Goal: Task Accomplishment & Management: Manage account settings

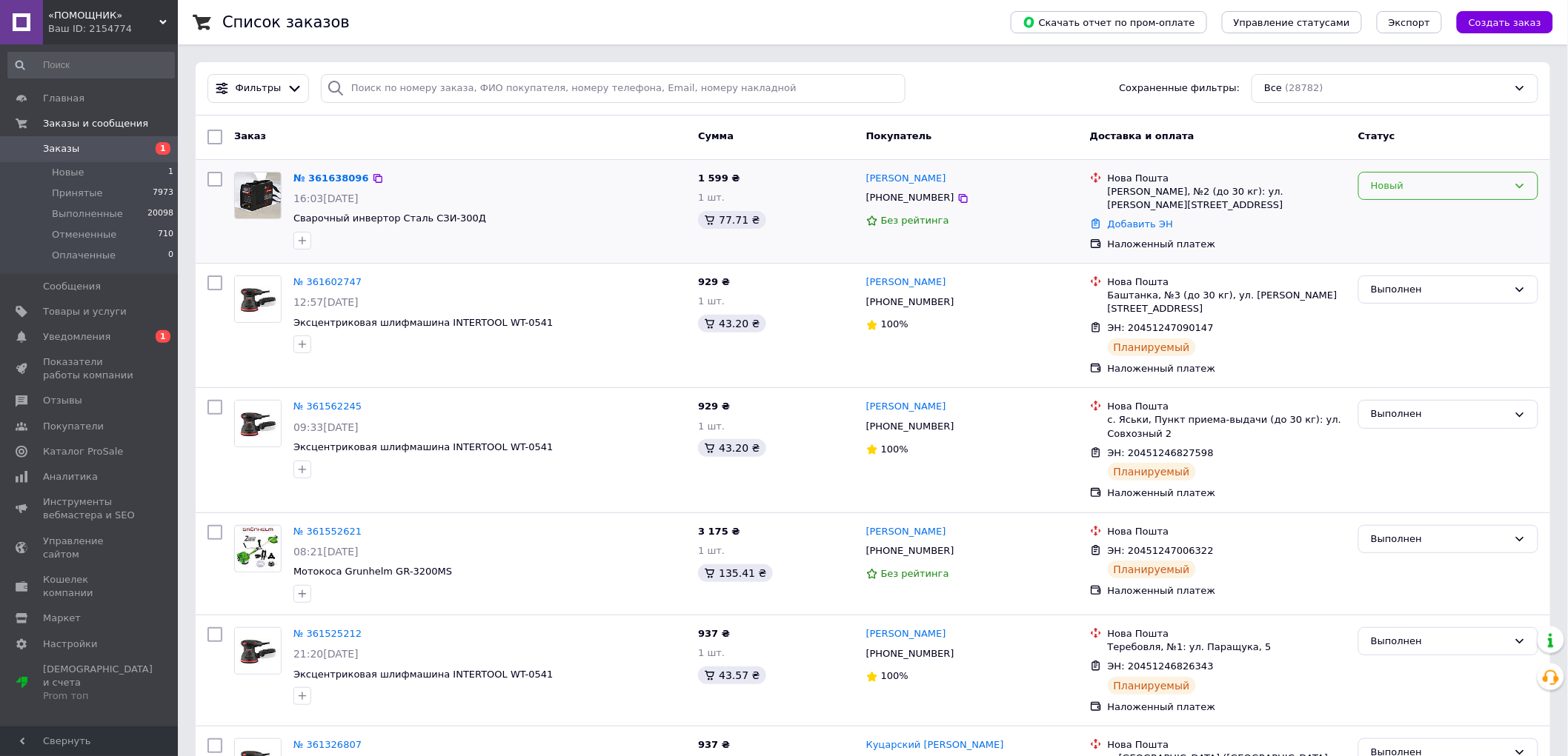
click at [1453, 198] on div "Новый" at bounding box center [1447, 187] width 180 height 29
click at [1432, 218] on li "Принят" at bounding box center [1448, 217] width 179 height 27
click at [123, 333] on span "Уведомления" at bounding box center [89, 337] width 94 height 14
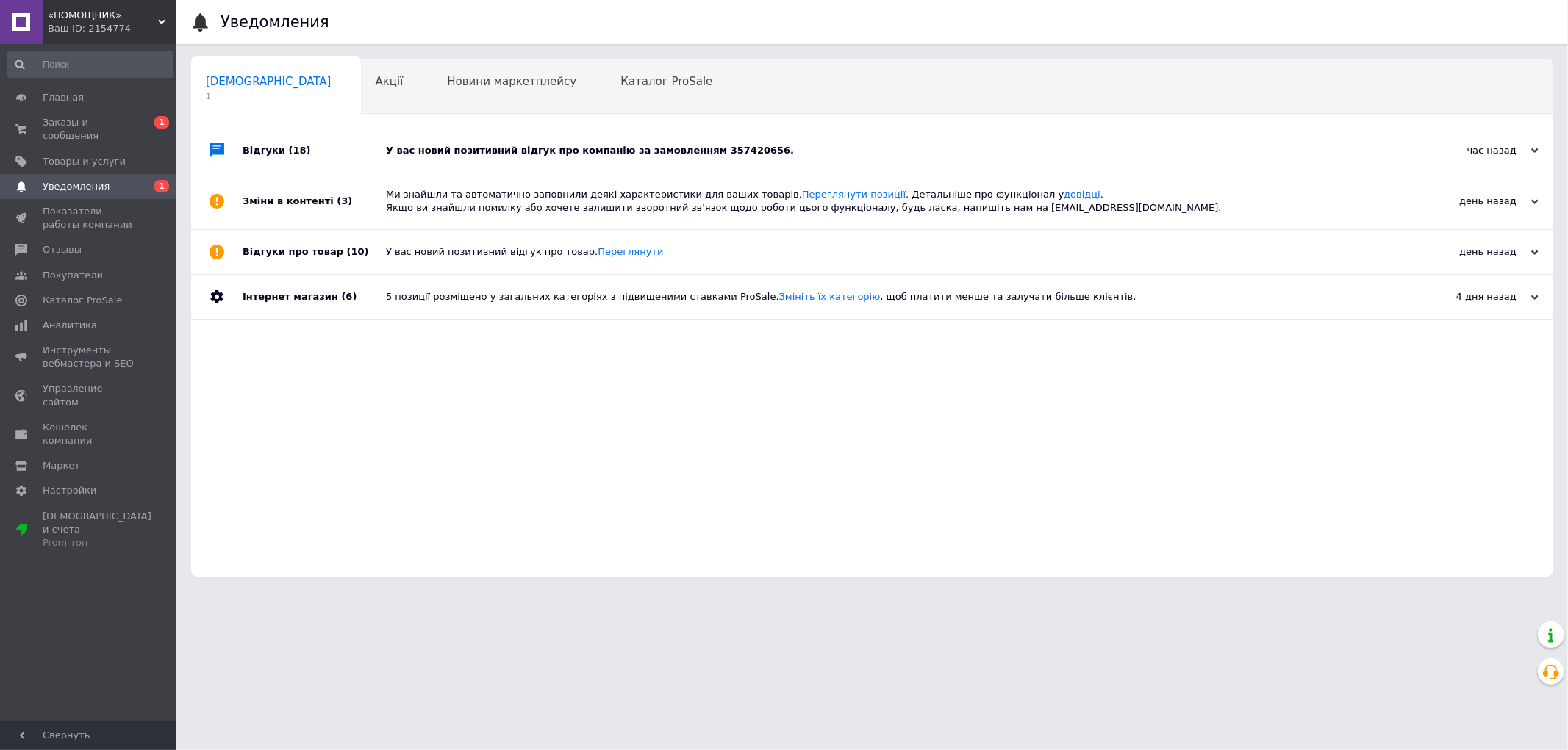
click at [529, 160] on div "У вас новий позитивний відгук про компанію за замовленням 357420656." at bounding box center [888, 150] width 1006 height 44
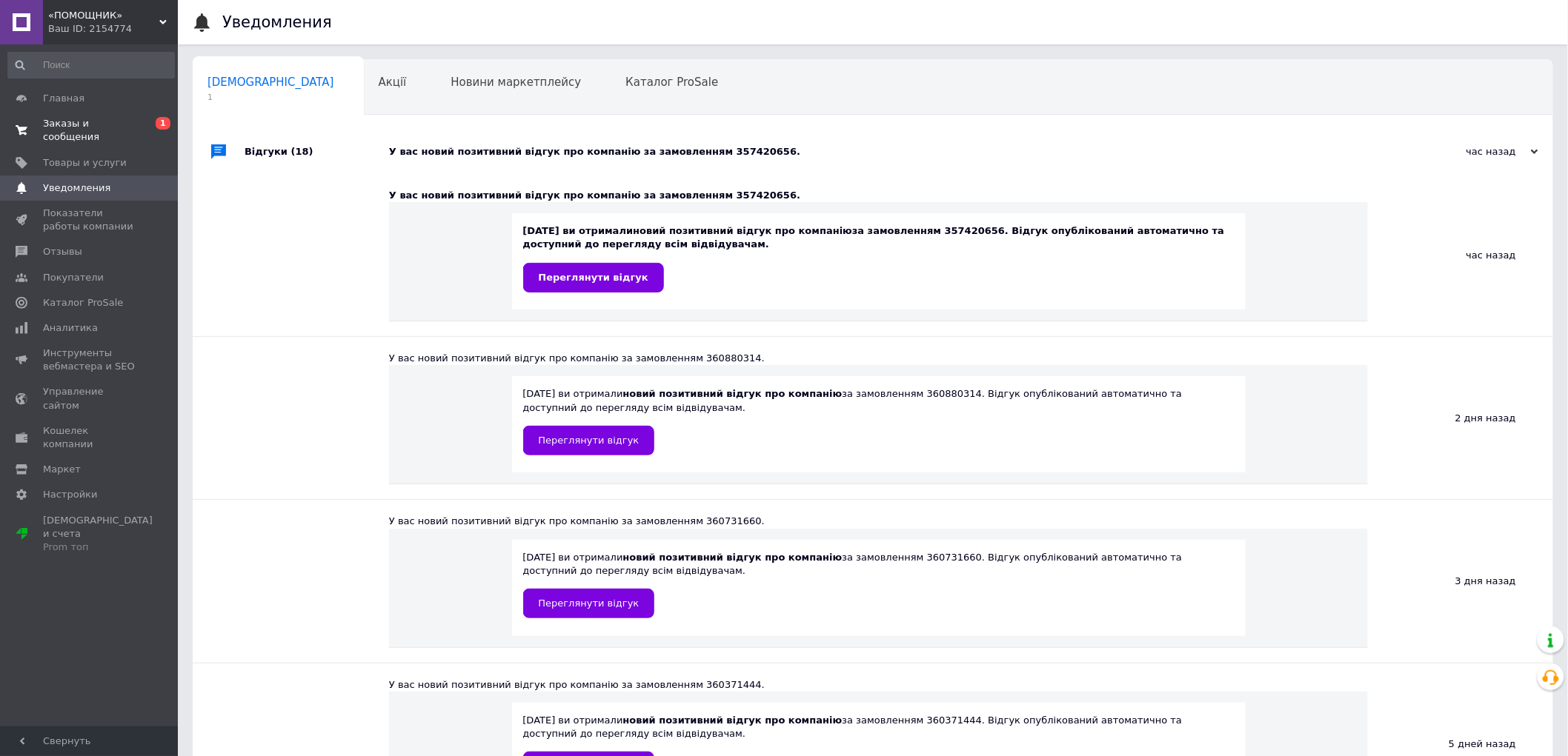
click at [99, 117] on span "Заказы и сообщения" at bounding box center [89, 129] width 94 height 26
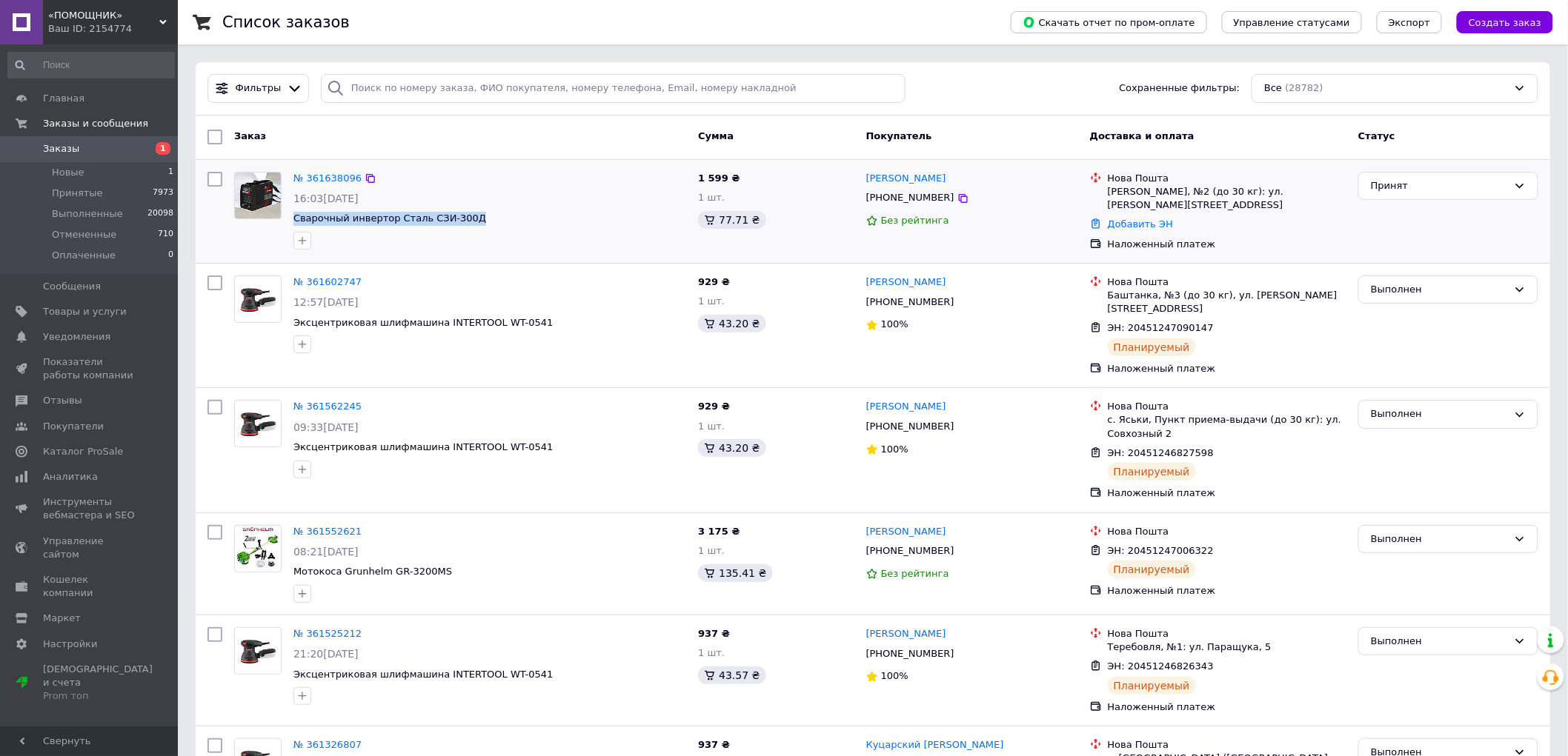
drag, startPoint x: 485, startPoint y: 219, endPoint x: 292, endPoint y: 223, distance: 193.0
click at [290, 220] on div "№ 361638096 16:03[DATE] Сварочный инвертор Сталь СЗИ-300Д" at bounding box center [490, 211] width 404 height 89
copy span "Сварочный инвертор Сталь СЗИ-300Д"
click at [578, 238] on div at bounding box center [490, 241] width 399 height 23
click at [102, 316] on span "Товары и услуги" at bounding box center [85, 312] width 84 height 14
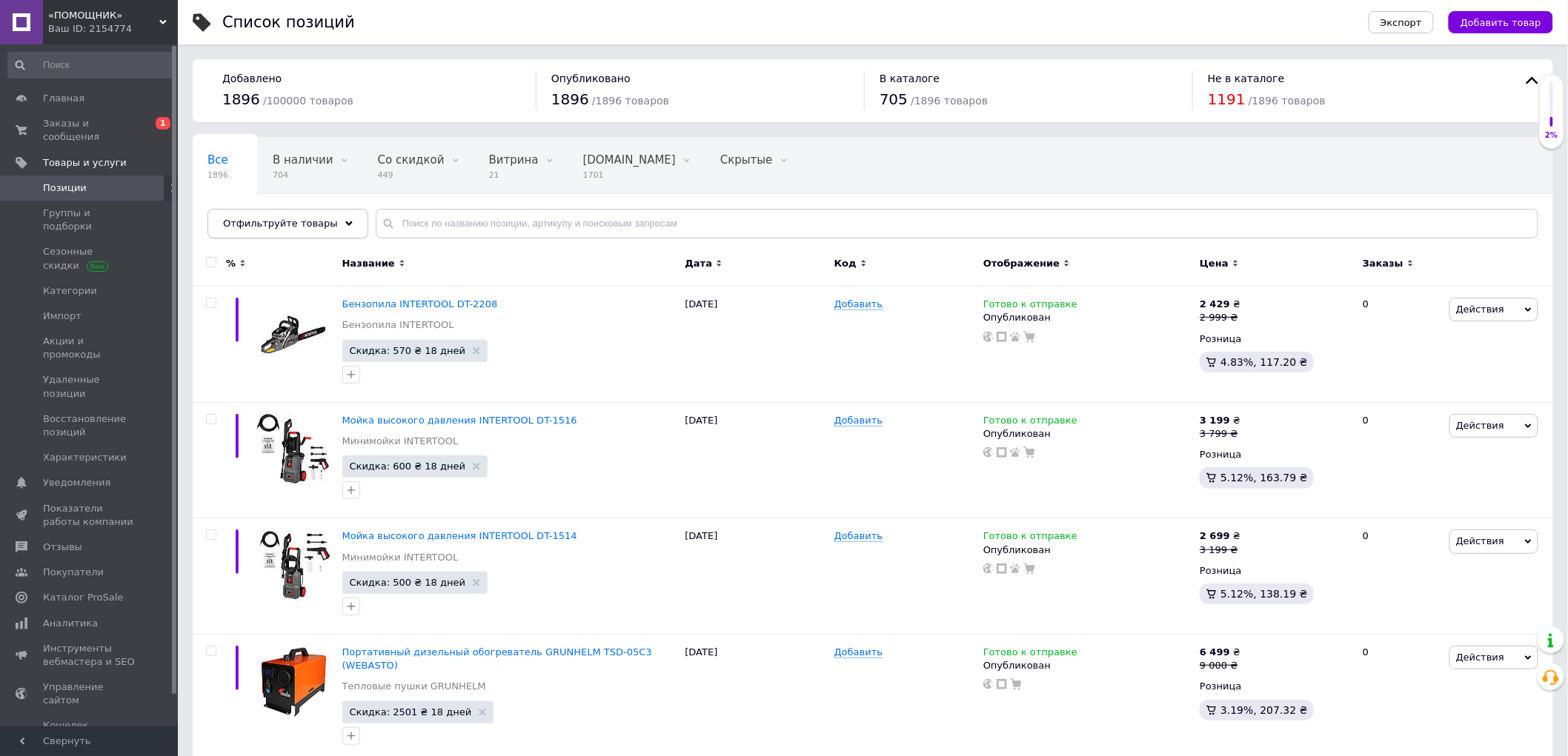
click at [308, 234] on div "Отфильтруйте товары" at bounding box center [287, 223] width 160 height 29
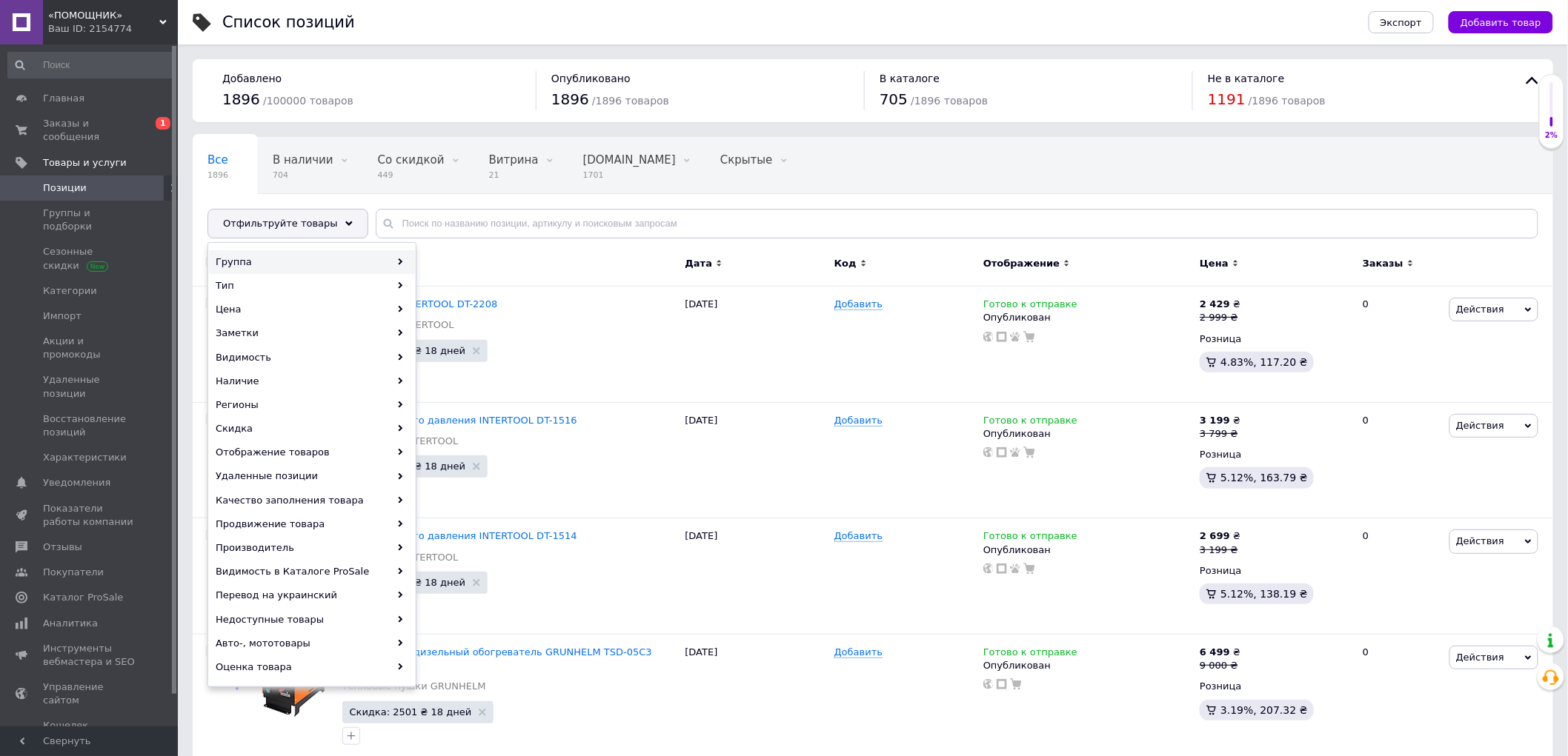
click at [298, 258] on div "Группа" at bounding box center [312, 262] width 206 height 23
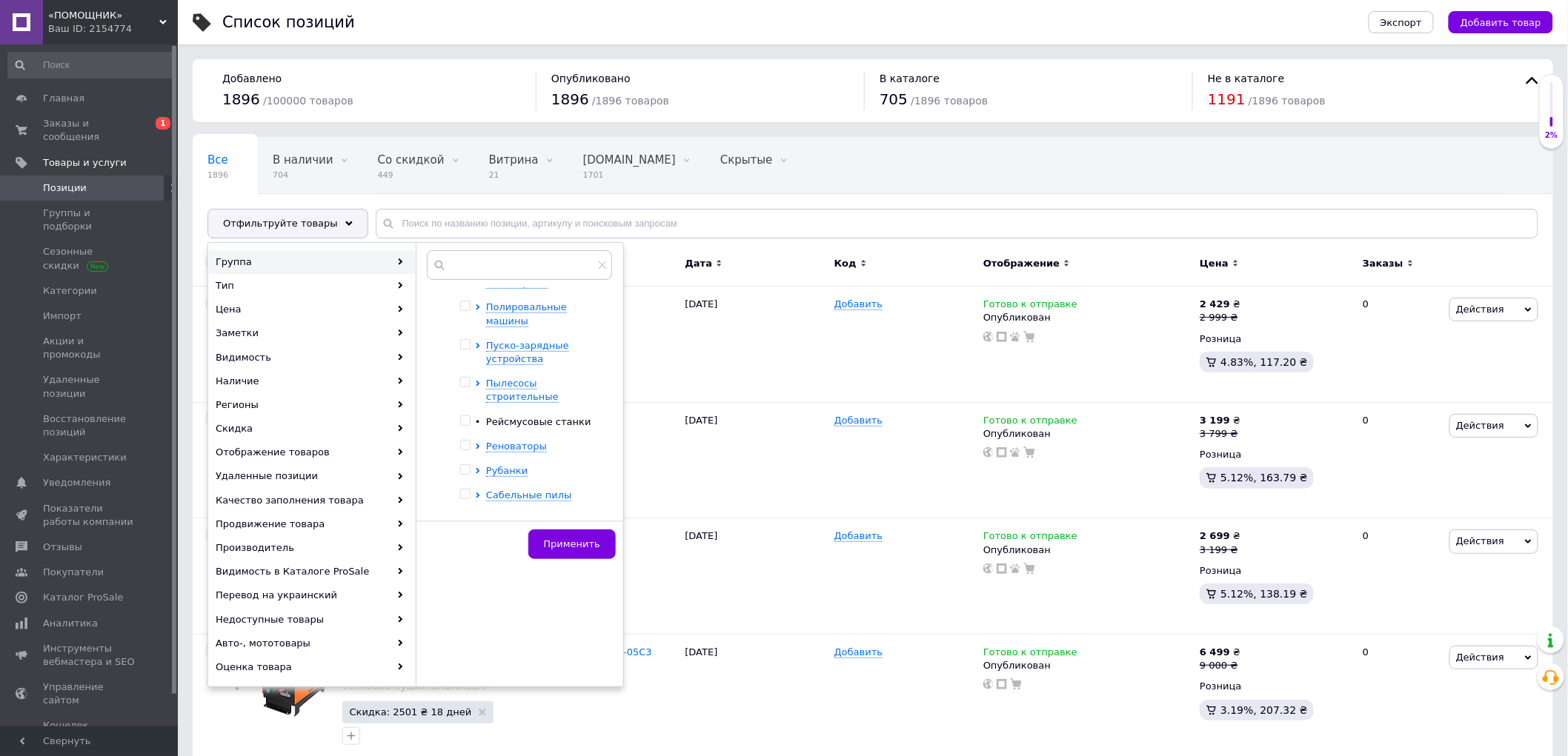
scroll to position [1380, 0]
click at [522, 500] on span "Сварочные маски" at bounding box center [531, 505] width 89 height 11
click at [538, 539] on span "10" at bounding box center [546, 544] width 20 height 11
click at [532, 525] on span "Сварочная маска Forte" at bounding box center [556, 536] width 87 height 24
checkbox input "true"
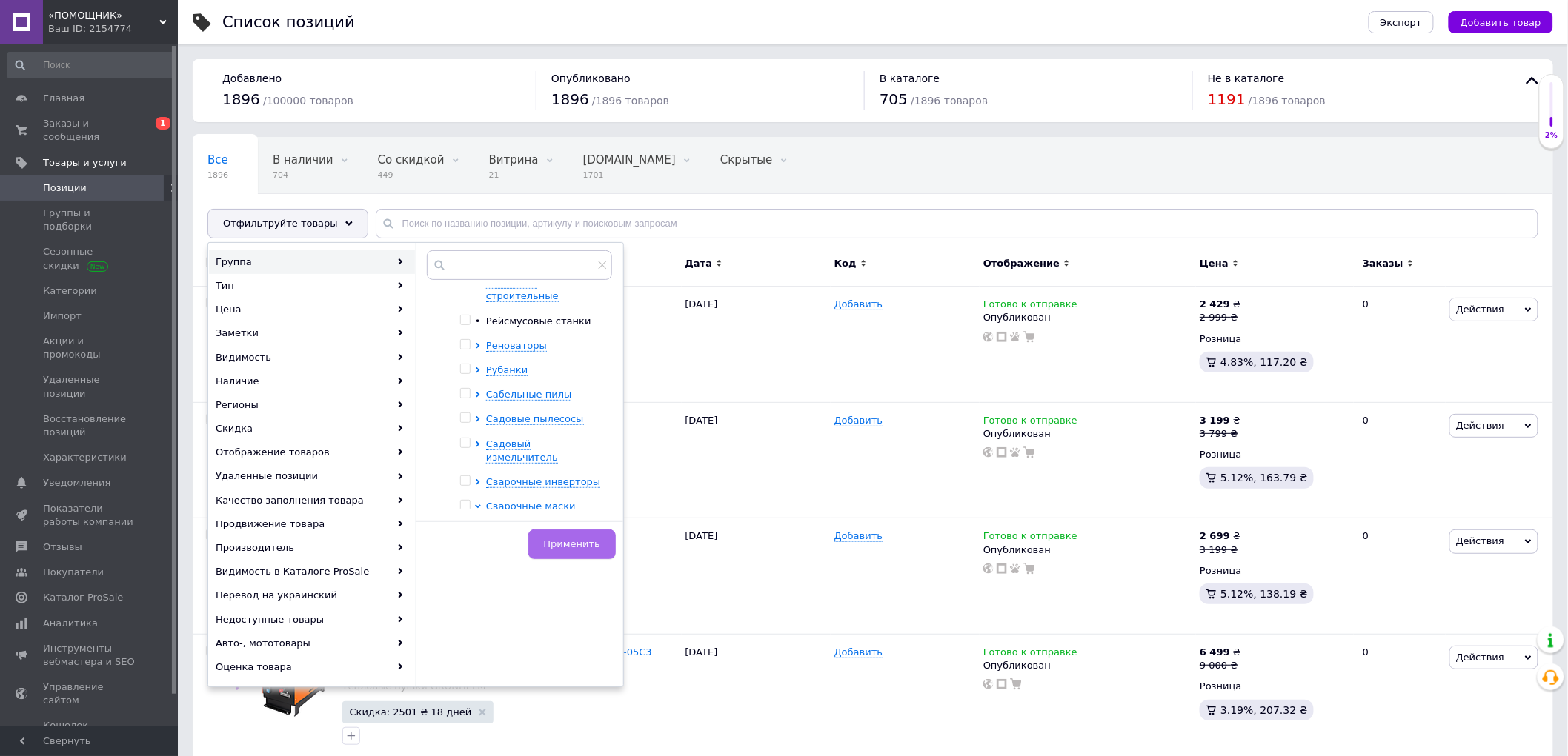
click at [575, 546] on span "Применить" at bounding box center [573, 543] width 56 height 11
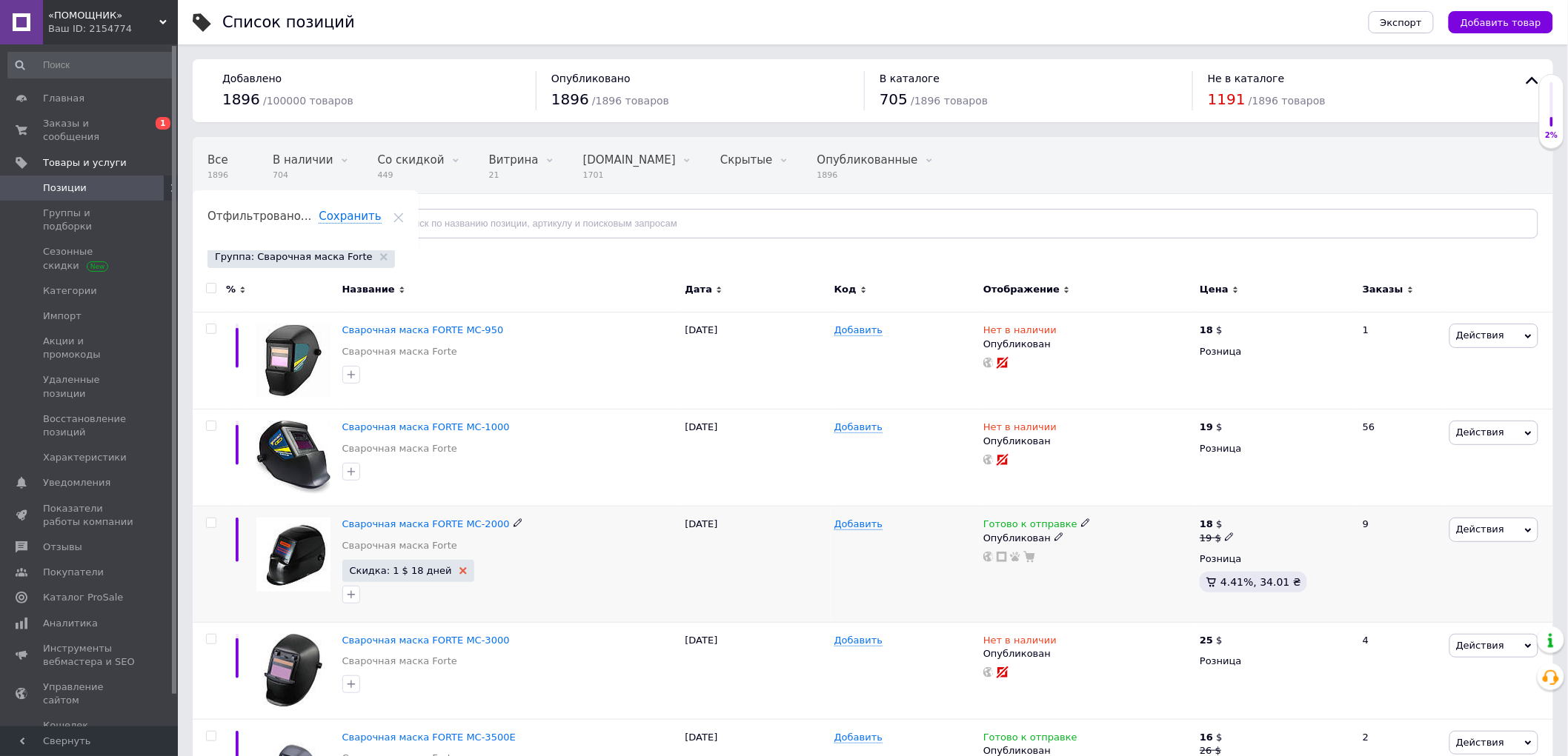
click at [460, 570] on use at bounding box center [464, 571] width 8 height 8
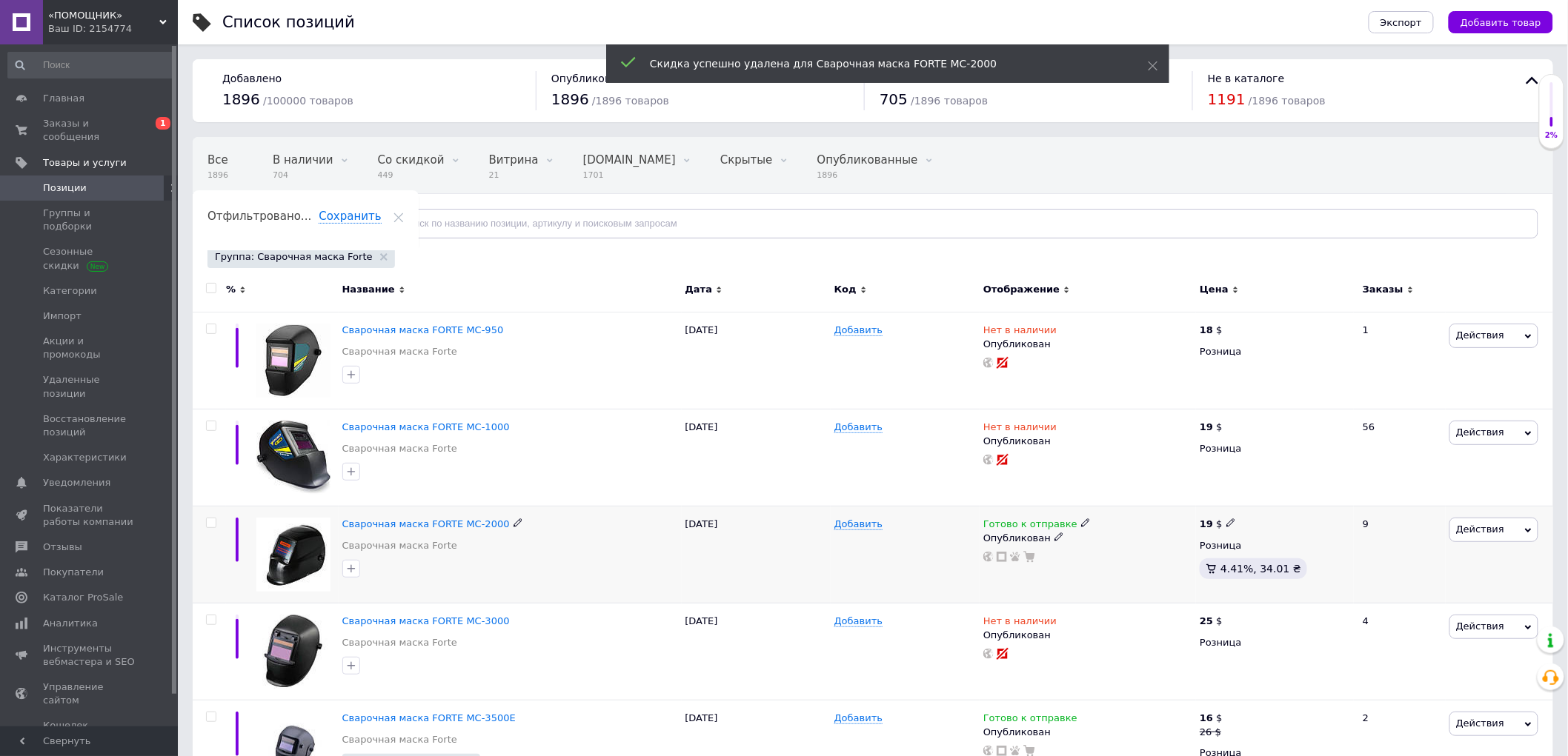
click at [1028, 528] on span "Готово к отправке" at bounding box center [1030, 527] width 94 height 16
click at [1130, 559] on li "Нет в наличии" at bounding box center [1163, 556] width 141 height 20
click at [854, 581] on div "Добавить" at bounding box center [905, 555] width 149 height 97
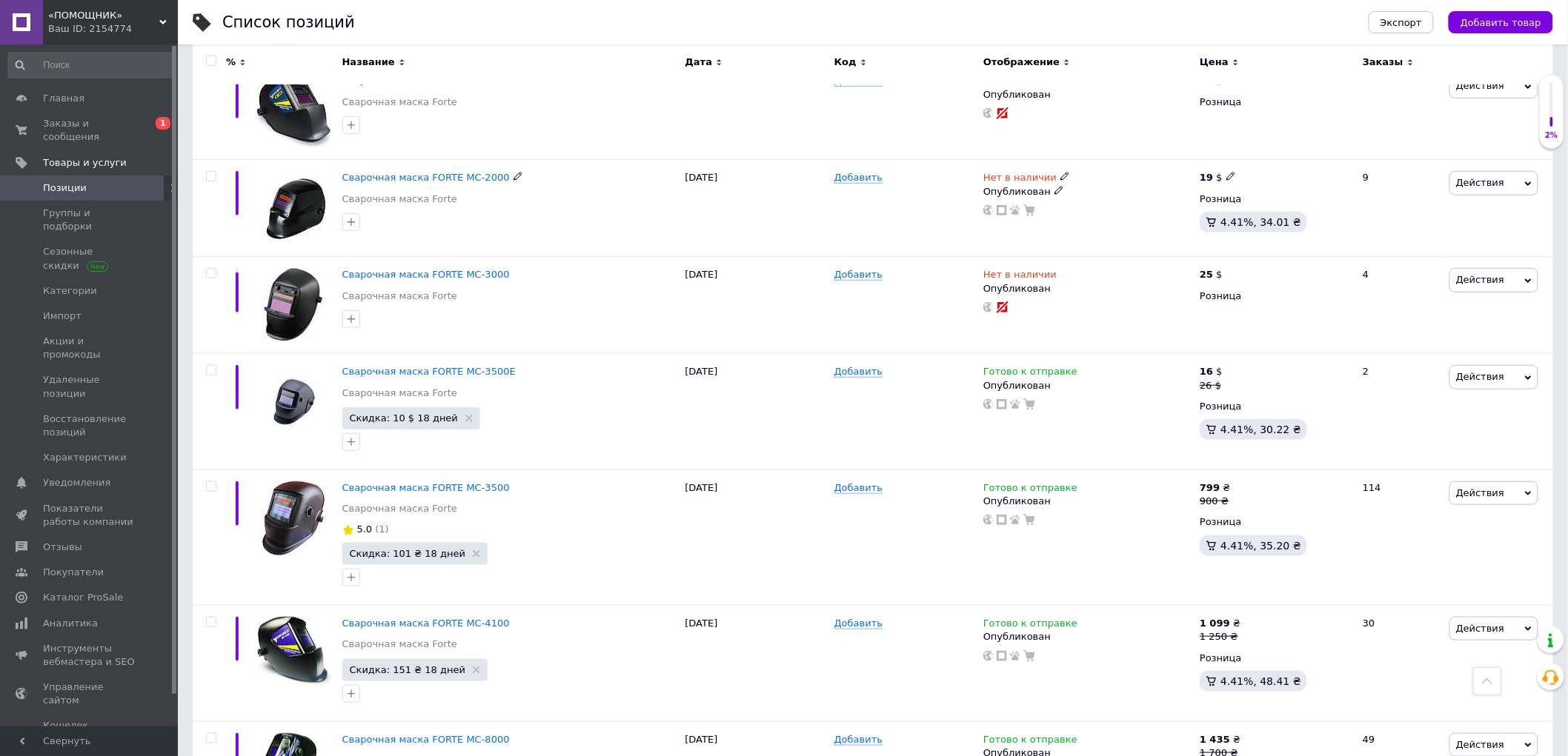
scroll to position [346, 0]
drag, startPoint x: 507, startPoint y: 178, endPoint x: 450, endPoint y: 181, distance: 57.1
click at [450, 181] on div "Сварочная маска FORTE MC-2000" at bounding box center [509, 179] width 335 height 14
copy div "MC-2000"
click at [154, 23] on div "Ваш ID: 2154774" at bounding box center [113, 29] width 129 height 14
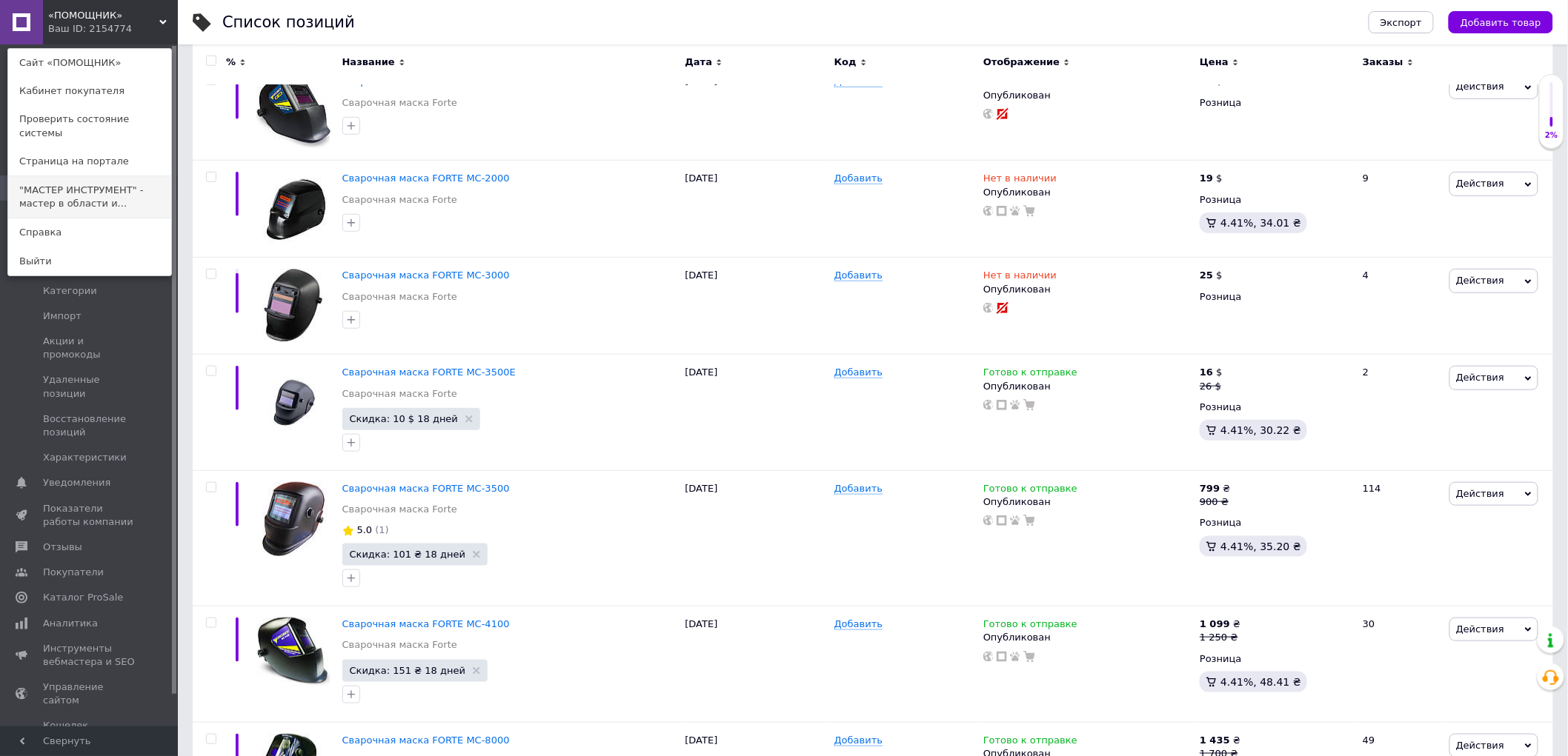
click at [97, 176] on link ""МАСТЕР ИНСТРУМЕНТ" - мастер в области и..." at bounding box center [89, 196] width 163 height 42
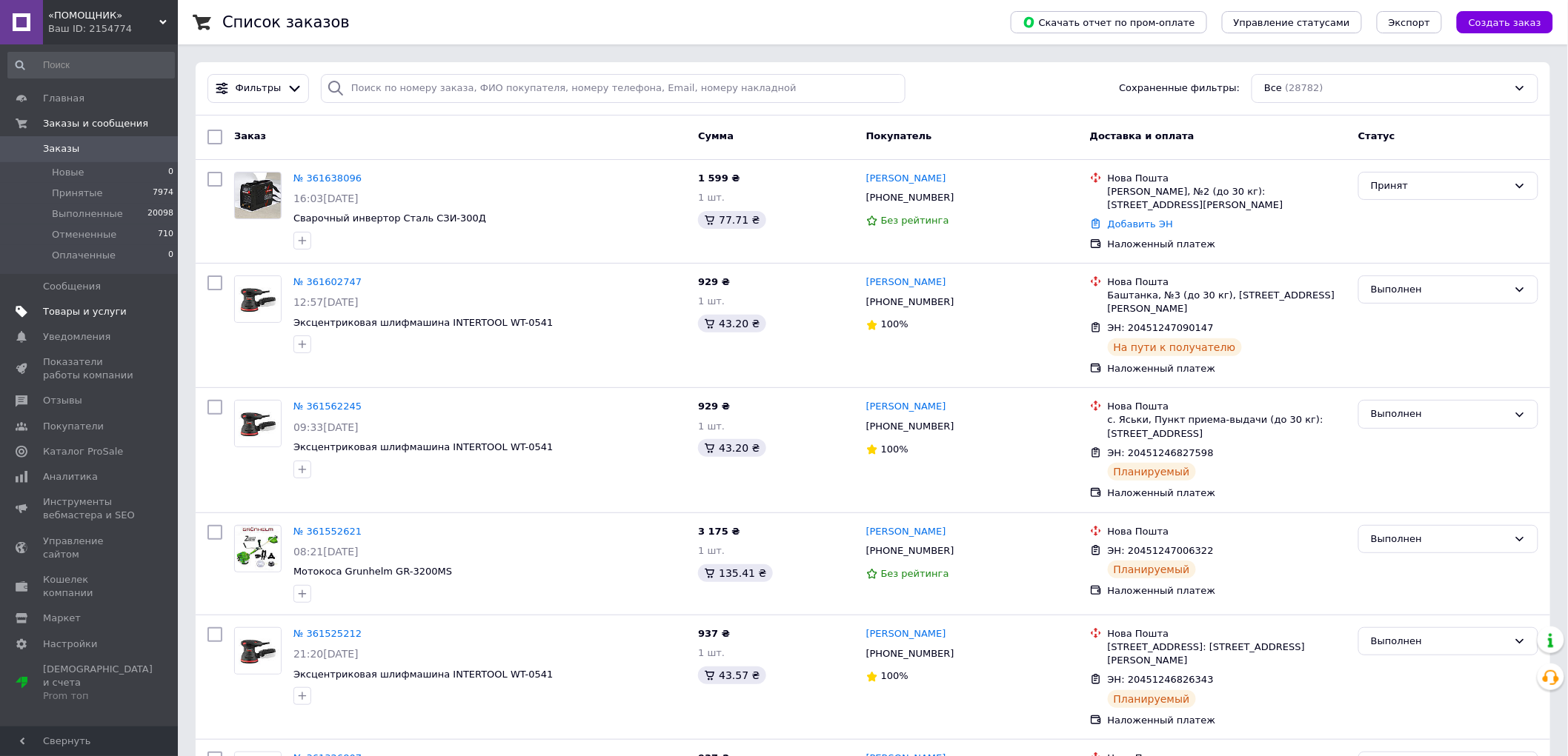
click at [108, 307] on span "Товары и услуги" at bounding box center [85, 312] width 84 height 14
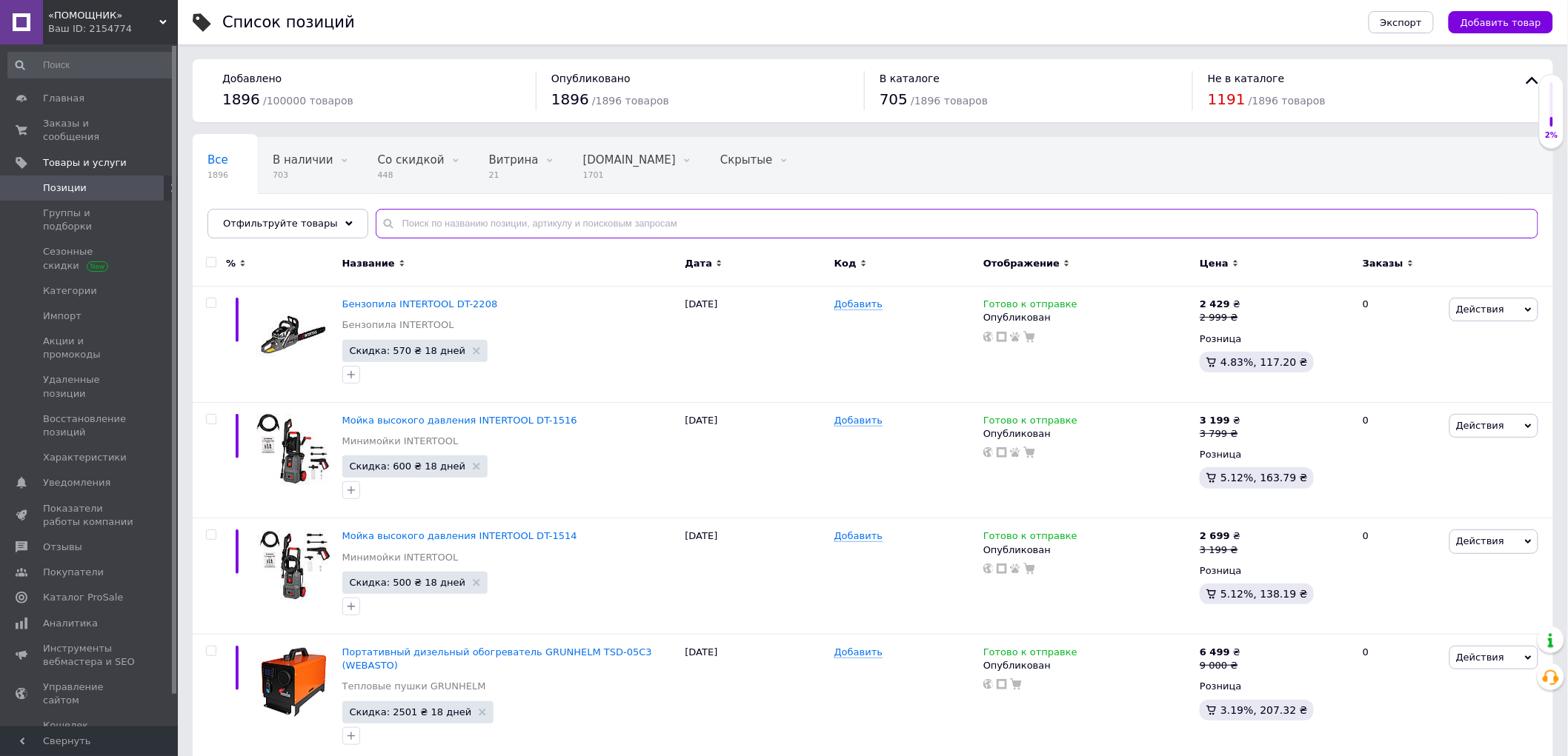
click at [460, 225] on input "text" at bounding box center [957, 223] width 1163 height 29
paste input "DWT ASCP-04 IMC"
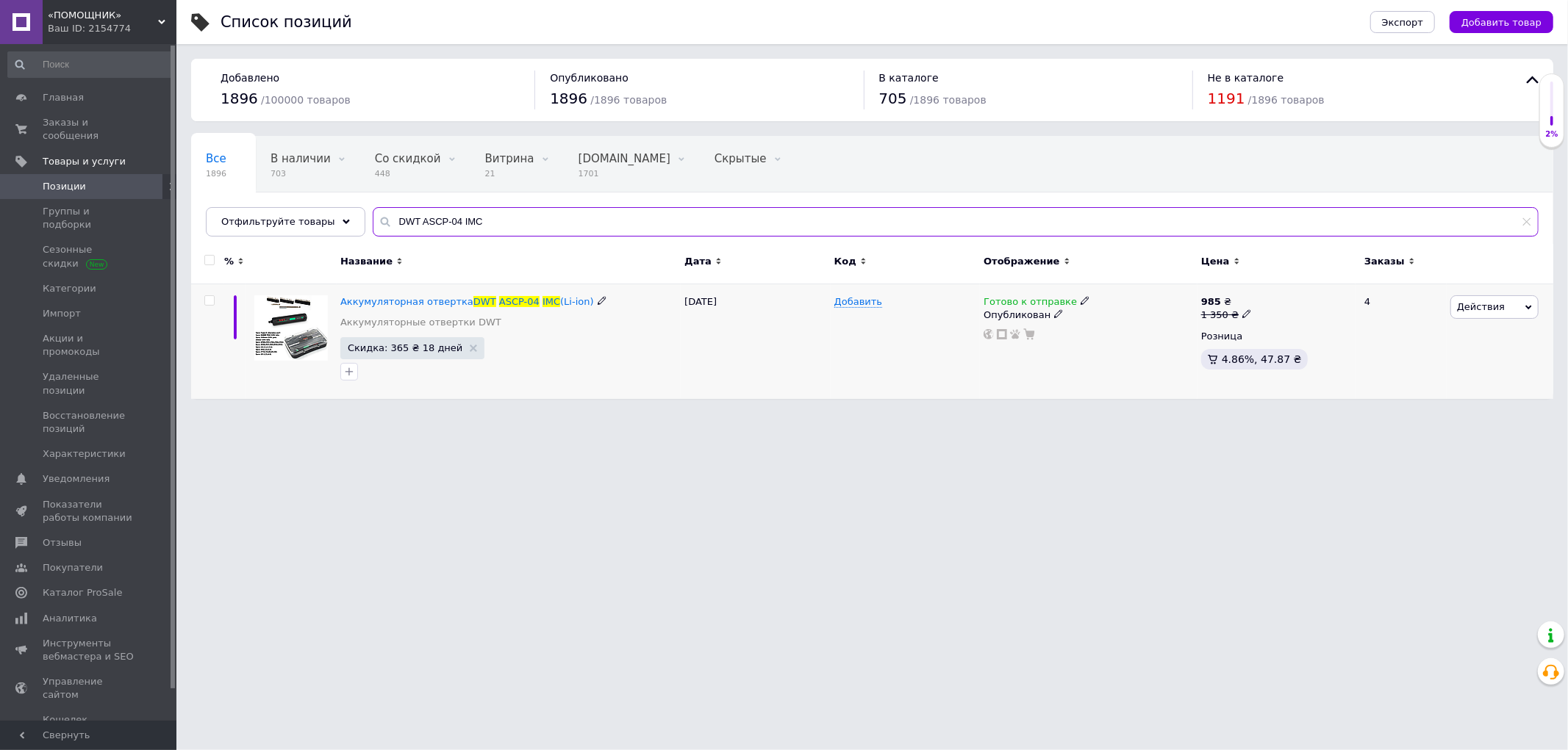
type input "DWT ASCP-04 IMC"
click at [1019, 307] on span "Готово к отправке" at bounding box center [1030, 304] width 94 height 15
click at [1240, 326] on div "Остатки шт." at bounding box center [1182, 331] width 184 height 46
click at [1143, 340] on input at bounding box center [1147, 339] width 112 height 29
type input "1"
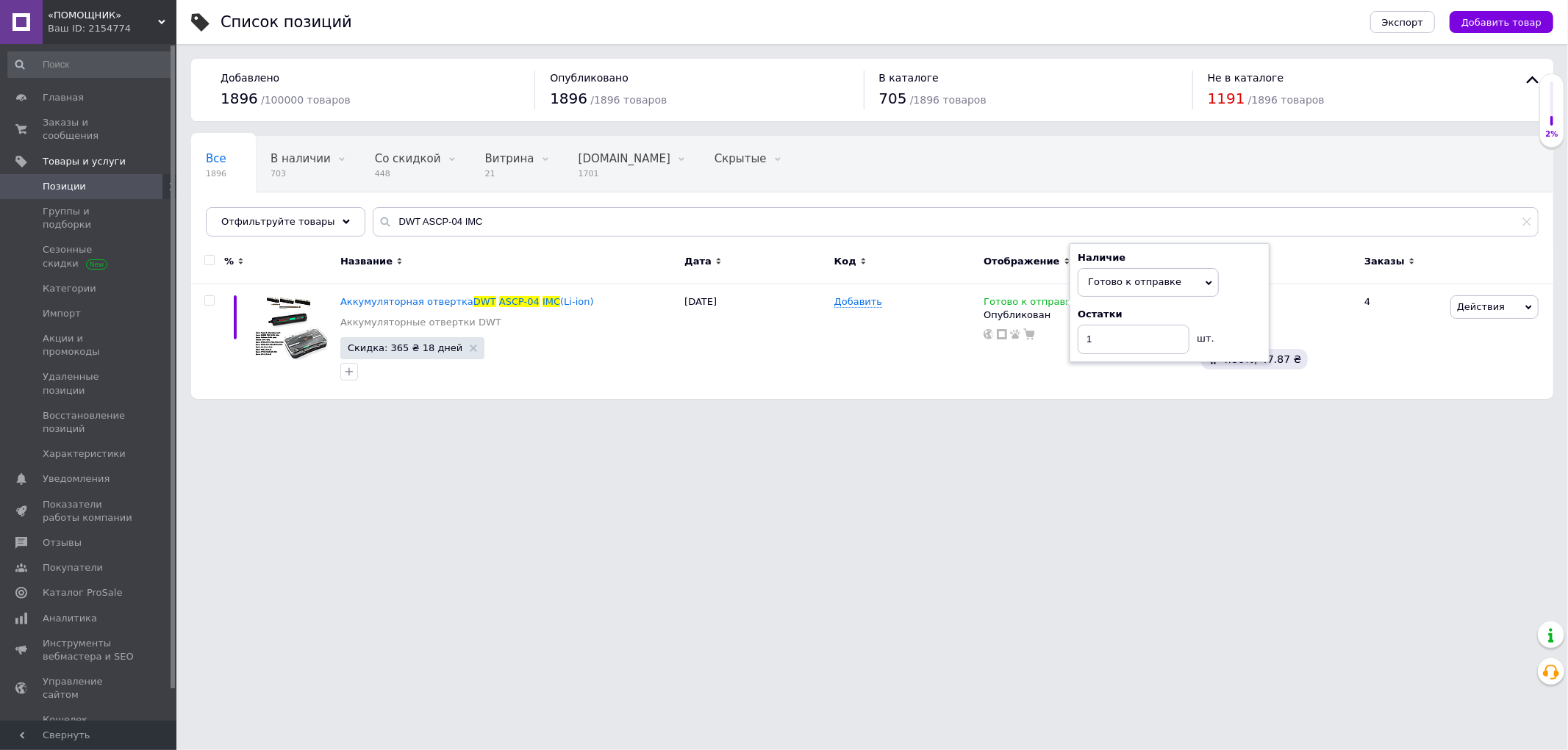
click at [801, 414] on html "«ПОМОЩНИК» Ваш ID: 2154774 Сайт «ПОМОЩНИК» Кабинет покупателя Проверить состоян…" at bounding box center [784, 206] width 1568 height 414
click at [122, 121] on span "Заказы и сообщения" at bounding box center [89, 128] width 94 height 26
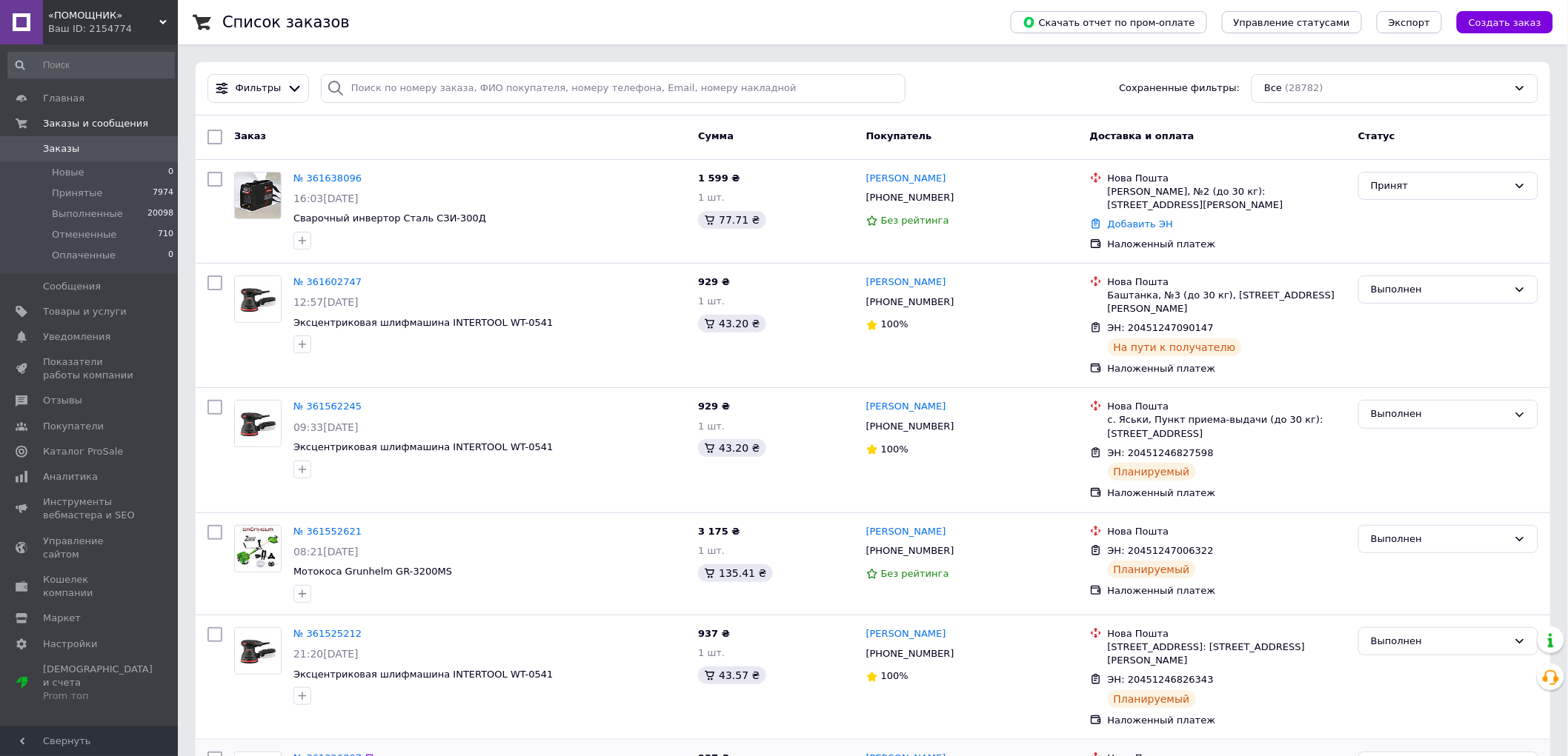
drag, startPoint x: 944, startPoint y: 176, endPoint x: 868, endPoint y: 176, distance: 76.0
click at [868, 176] on div "[PERSON_NAME]" at bounding box center [972, 179] width 215 height 17
copy link "[PERSON_NAME]"
drag, startPoint x: 977, startPoint y: 194, endPoint x: 885, endPoint y: 202, distance: 92.3
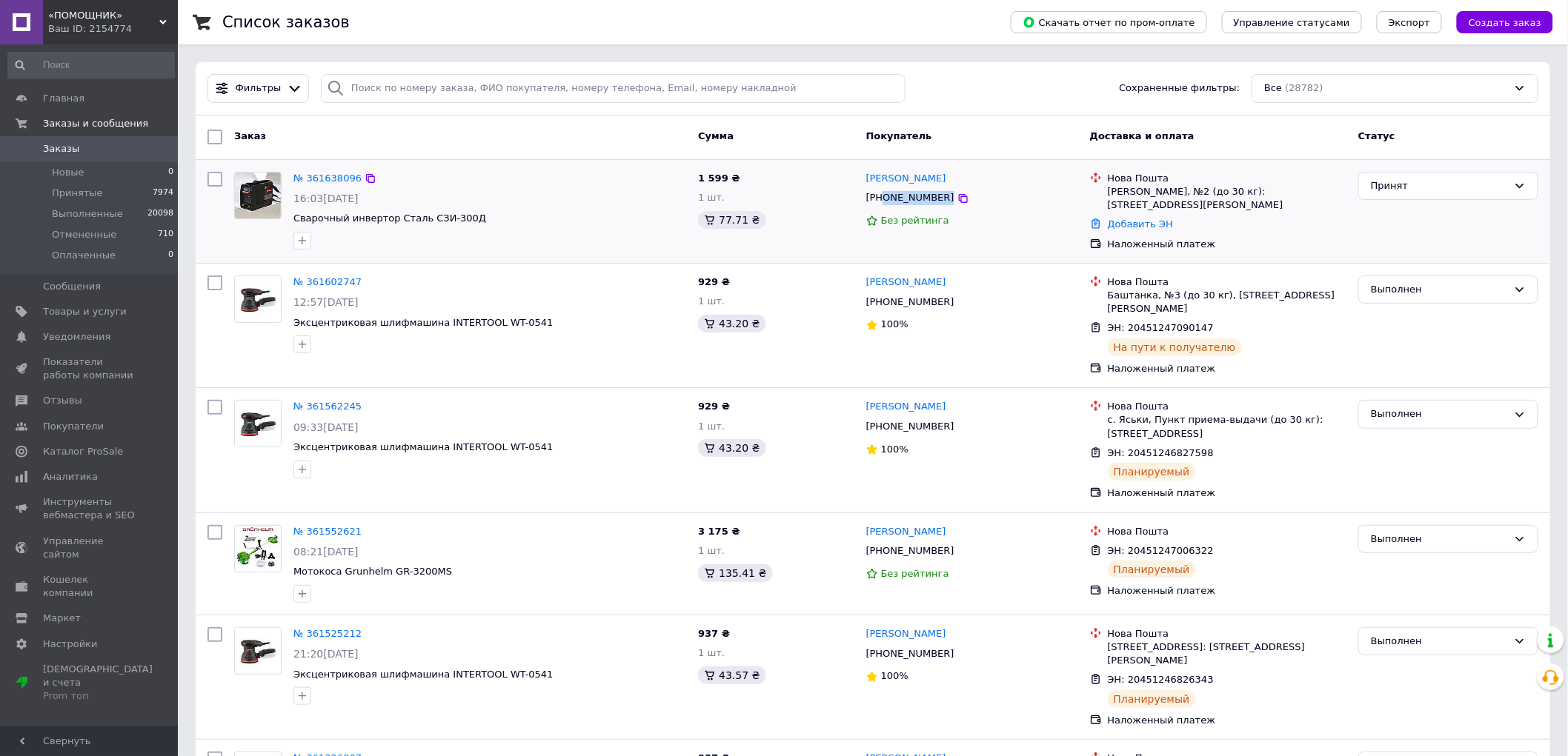
click at [885, 202] on div "[PHONE_NUMBER]" at bounding box center [972, 198] width 215 height 17
copy div "0686245026"
drag, startPoint x: 1320, startPoint y: 192, endPoint x: 1108, endPoint y: 191, distance: 212.0
click at [1108, 191] on div "[PERSON_NAME], №2 (до 30 кг): ул. [PERSON_NAME][STREET_ADDRESS]" at bounding box center [1227, 198] width 238 height 26
copy div "[PERSON_NAME], №2 (до 30 кг): ул. [PERSON_NAME][STREET_ADDRESS]"
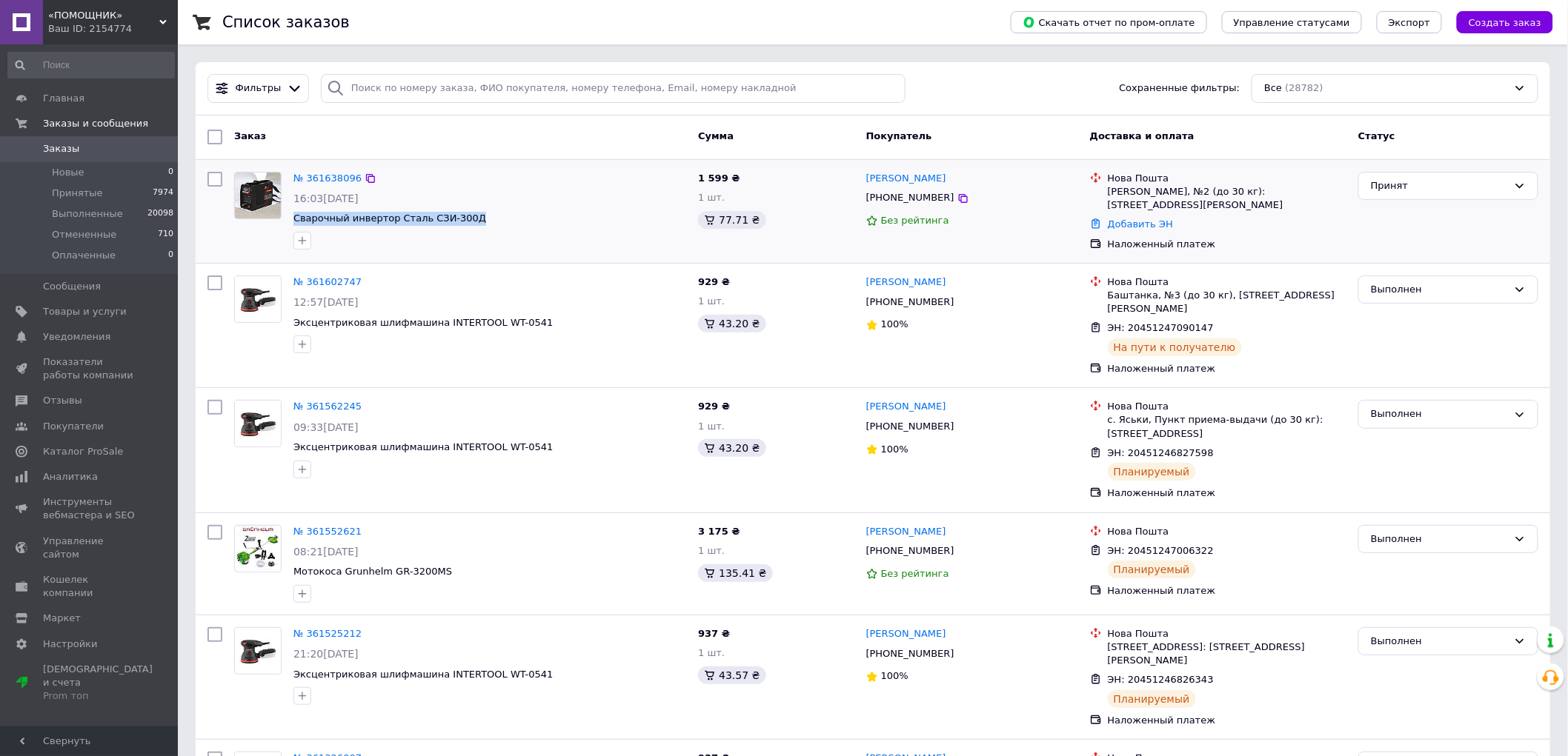
drag, startPoint x: 515, startPoint y: 217, endPoint x: 292, endPoint y: 217, distance: 223.0
click at [292, 217] on div "№ 361638096 16:03[DATE] Сварочный инвертор Сталь СЗИ-300Д" at bounding box center [490, 211] width 404 height 89
copy span "Сварочный инвертор Сталь СЗИ-300Д"
